Goal: Communication & Community: Answer question/provide support

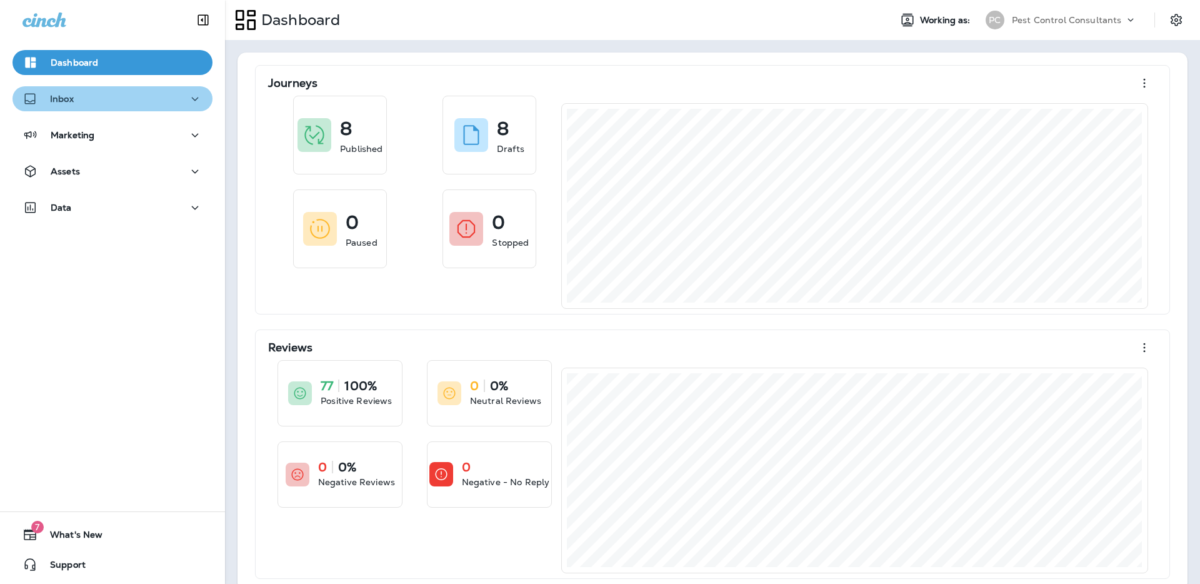
click at [184, 100] on div "Inbox" at bounding box center [113, 99] width 180 height 16
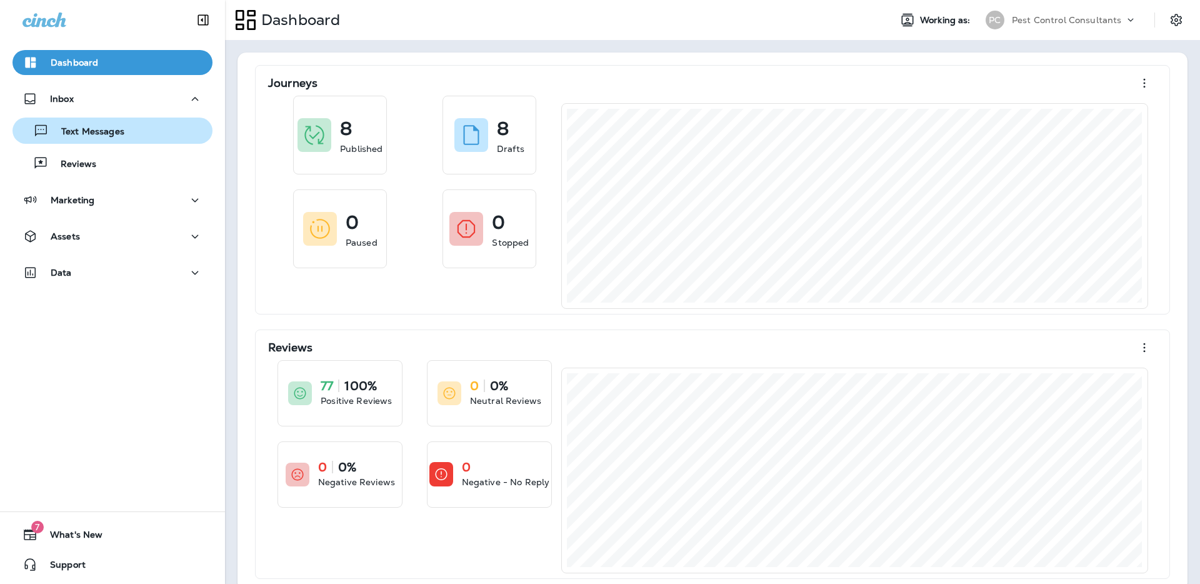
click at [169, 133] on div "Text Messages" at bounding box center [113, 130] width 190 height 19
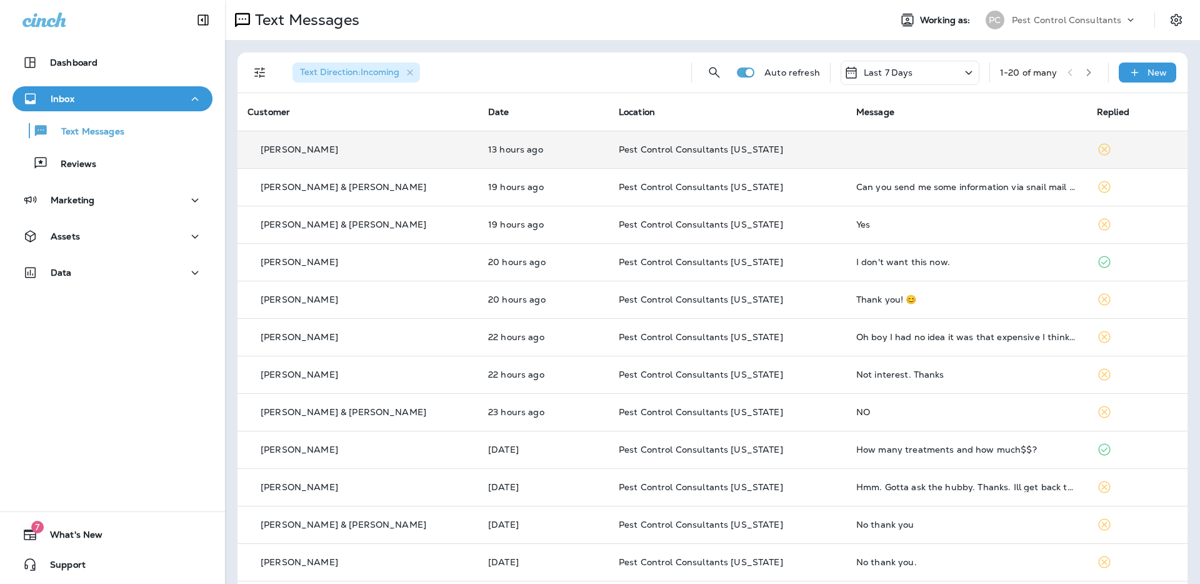
click at [413, 148] on div "[PERSON_NAME]" at bounding box center [358, 149] width 221 height 13
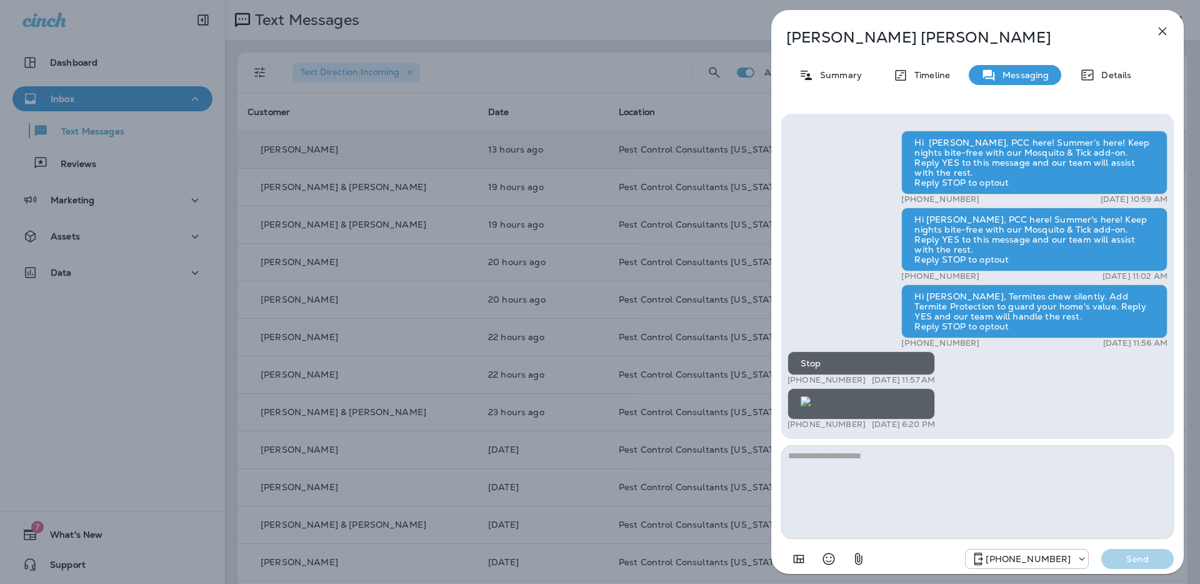
click at [1165, 31] on icon "button" at bounding box center [1162, 31] width 15 height 15
